Goal: Navigation & Orientation: Find specific page/section

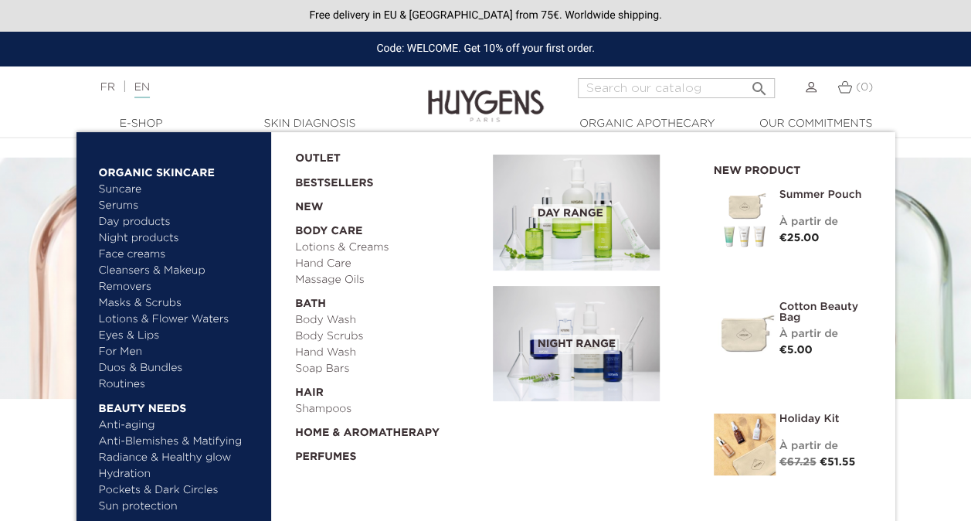
click at [150, 122] on link "  E-Shop" at bounding box center [141, 124] width 154 height 16
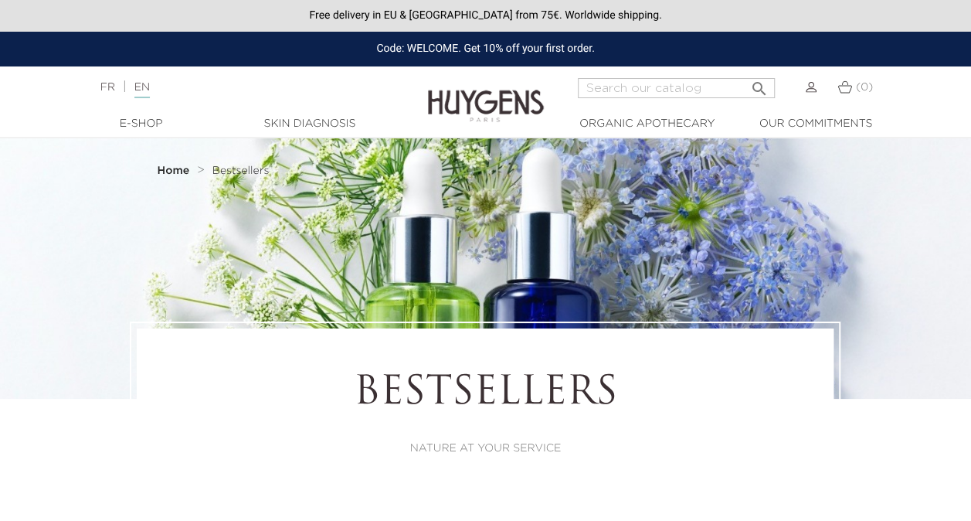
click at [813, 91] on img at bounding box center [811, 87] width 11 height 11
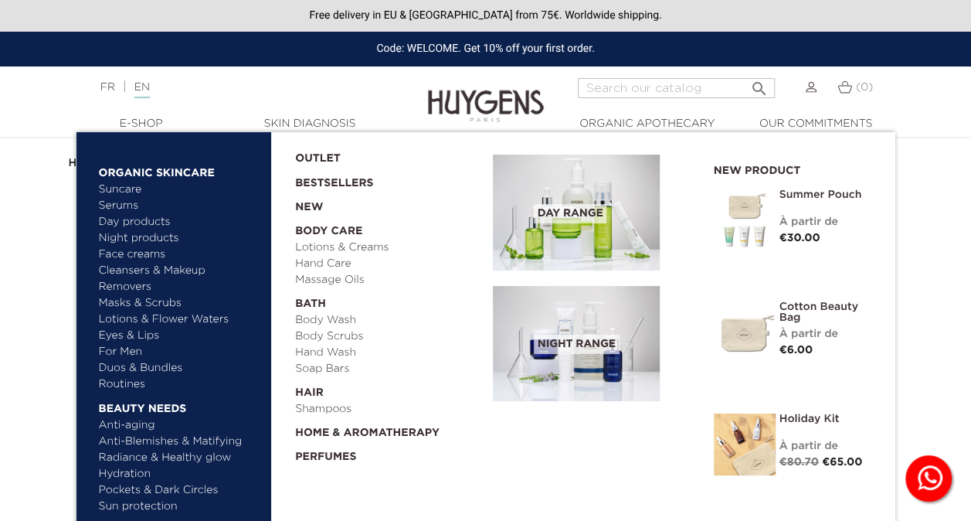
click at [176, 125] on link "  E-Shop" at bounding box center [141, 124] width 154 height 16
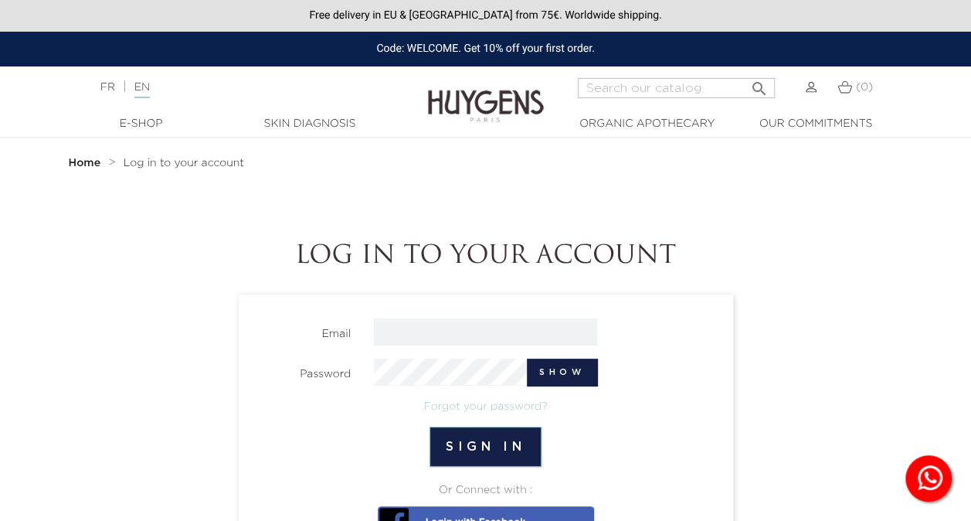
click at [586, 186] on nav "Home Log in to your account" at bounding box center [485, 162] width 857 height 49
click at [813, 260] on h1 "Log in to your account" at bounding box center [485, 256] width 857 height 29
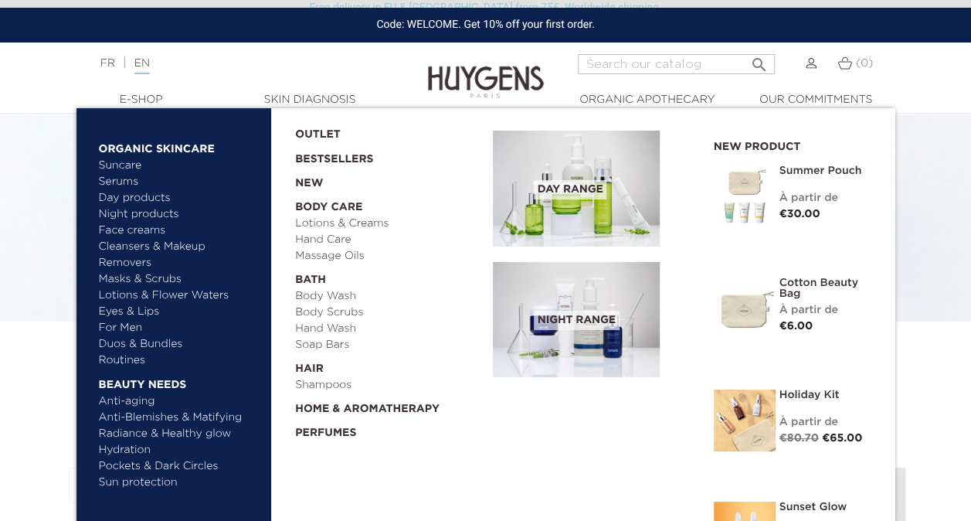
scroll to position [154, 0]
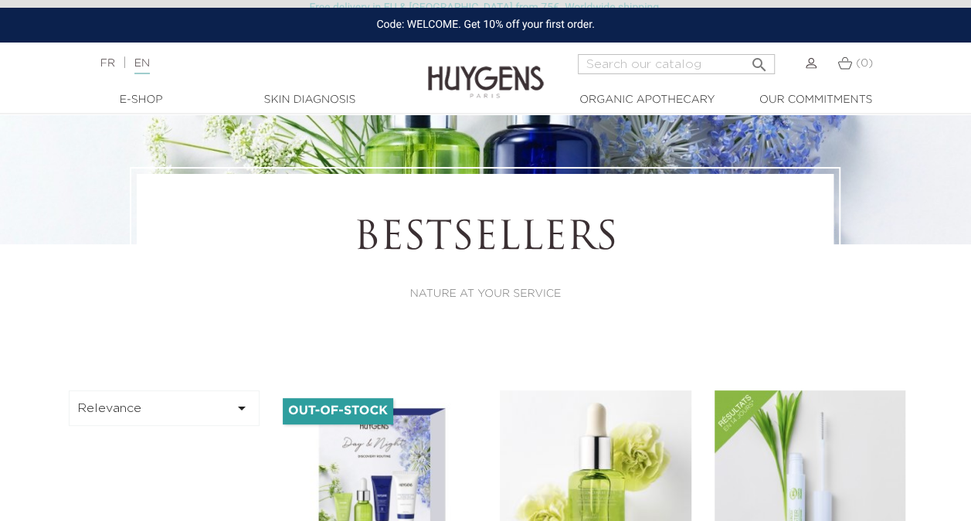
click at [46, 173] on div "Bestsellers NATURE AT YOUR SERVICE" at bounding box center [486, 259] width 881 height 185
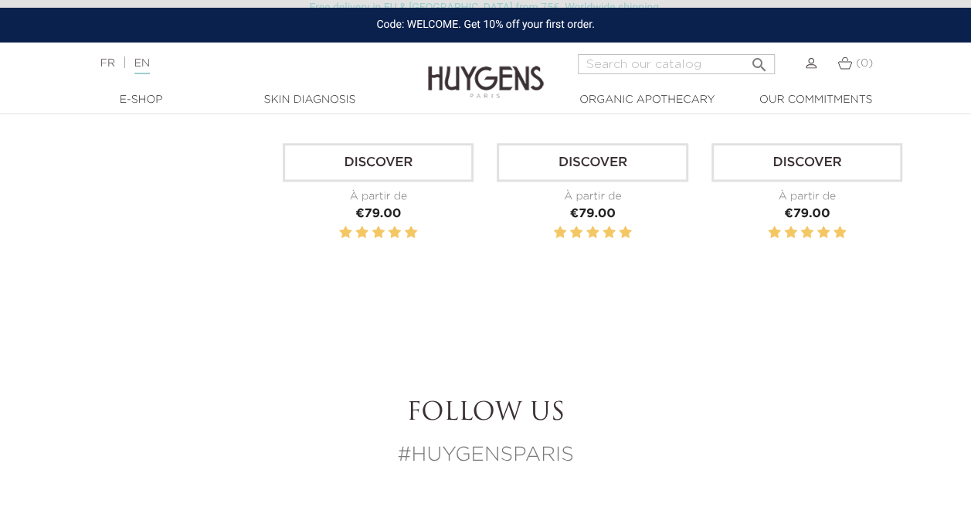
scroll to position [541, 0]
